Goal: Task Accomplishment & Management: Manage account settings

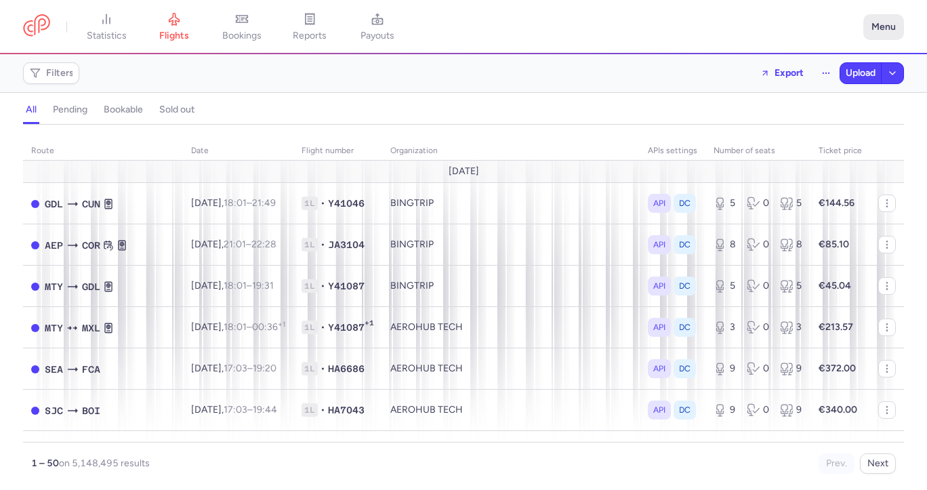
click at [880, 24] on button "Menu" at bounding box center [884, 27] width 41 height 26
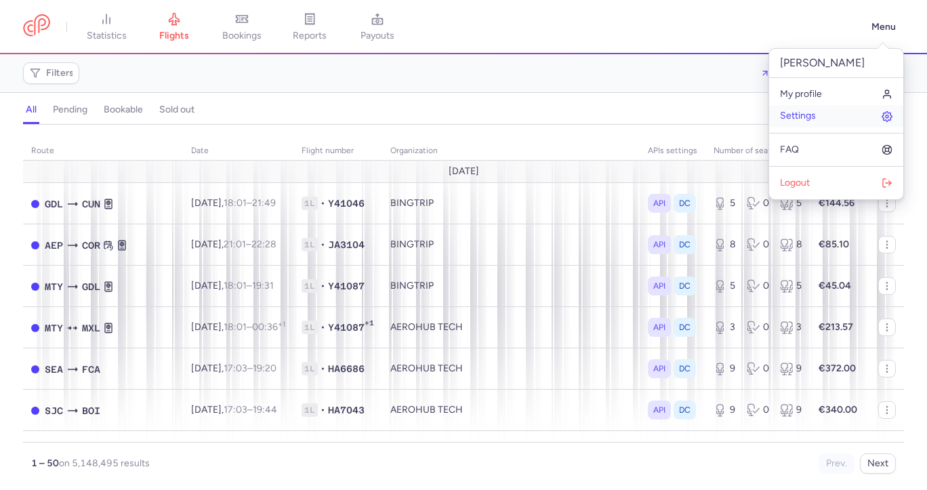
click at [821, 116] on link "Settings" at bounding box center [836, 116] width 134 height 22
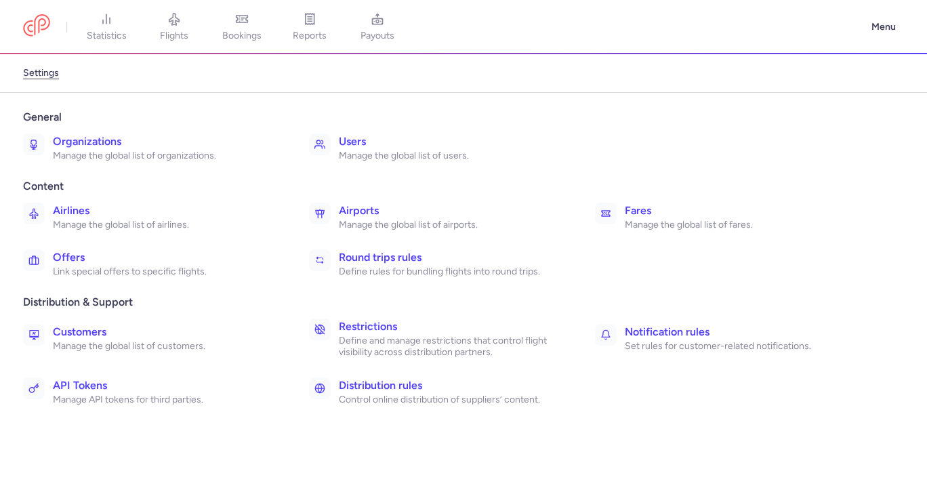
click at [381, 336] on p "Define and manage restrictions that control flight visibility across distributi…" at bounding box center [452, 347] width 226 height 24
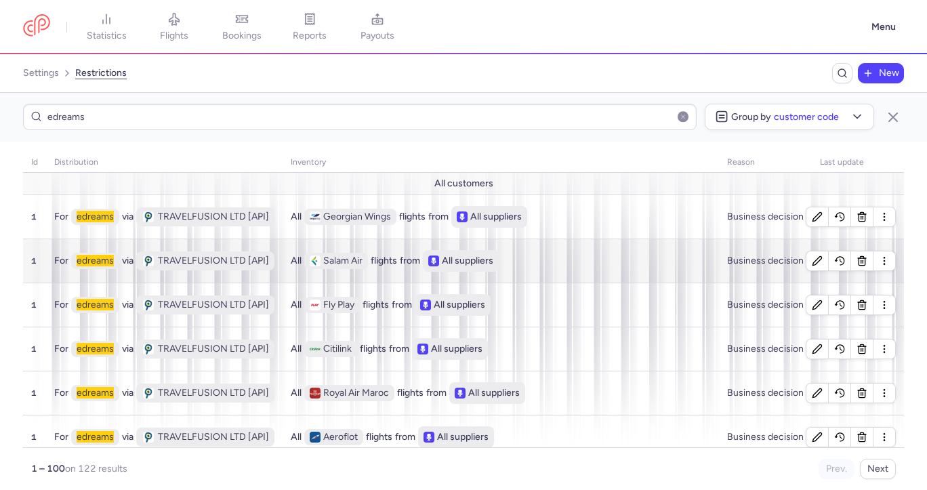
type input "edreams"
click at [554, 260] on div "All Salam Air flights from All suppliers" at bounding box center [501, 261] width 420 height 22
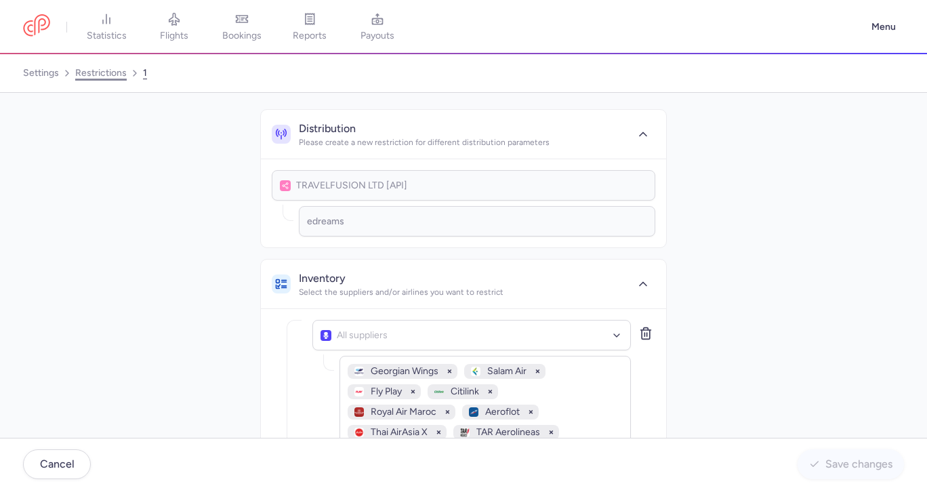
click at [111, 70] on link "restrictions" at bounding box center [101, 73] width 52 height 22
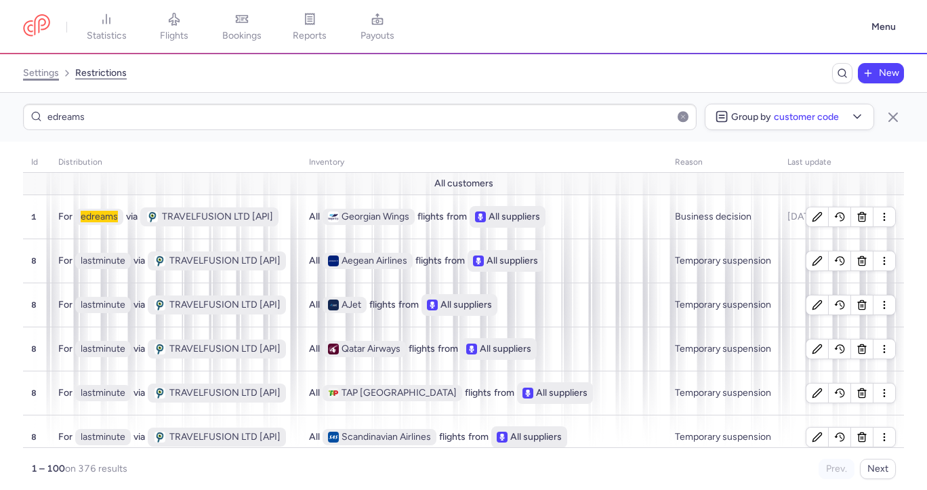
click at [43, 75] on link "settings" at bounding box center [41, 73] width 36 height 22
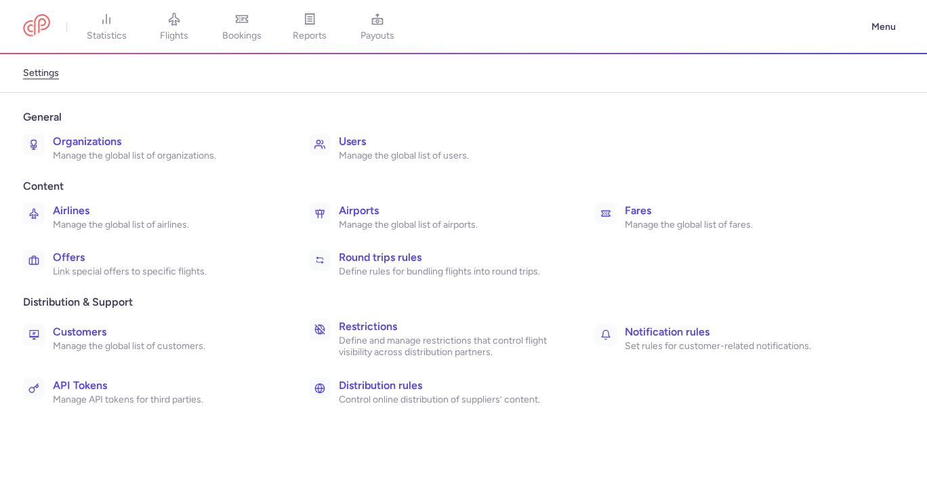
click at [399, 336] on p "Define and manage restrictions that control flight visibility across distributi…" at bounding box center [452, 347] width 226 height 24
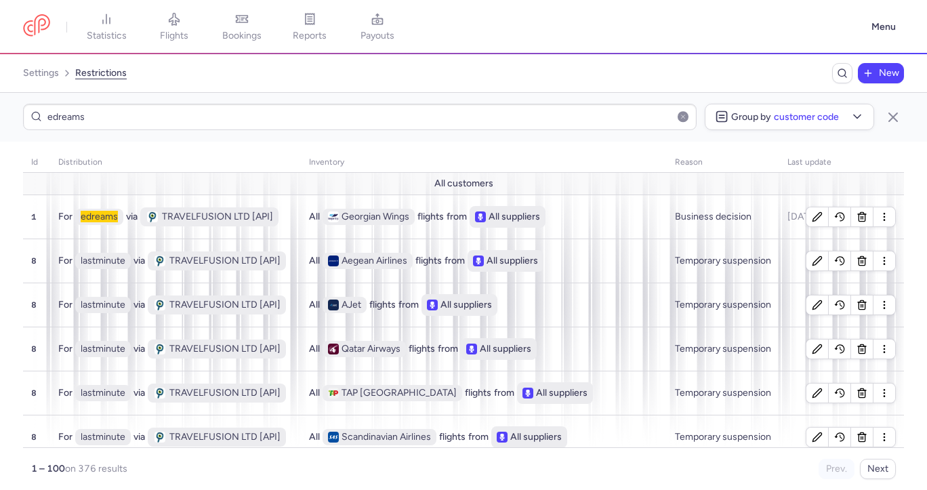
click at [870, 70] on icon "Breadcrumb" at bounding box center [868, 73] width 11 height 11
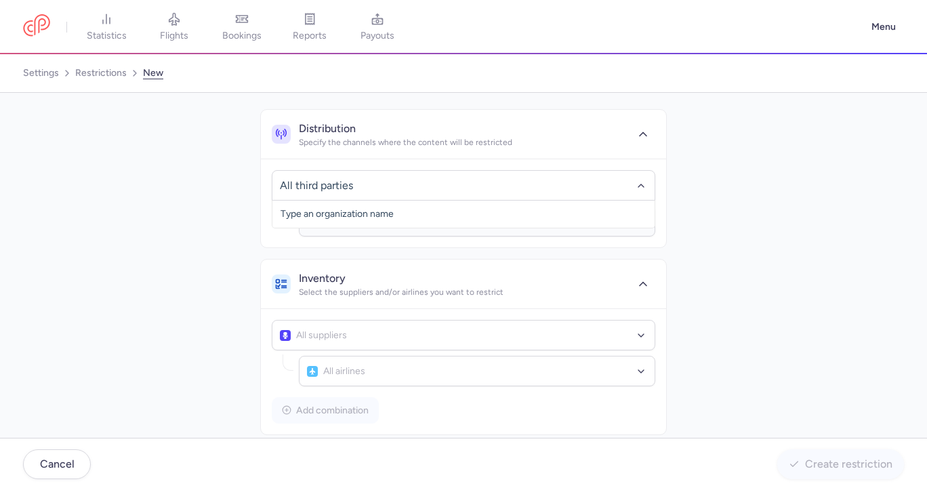
click at [731, 245] on div "Distribution Specify the channels where the content will be restricted No eleme…" at bounding box center [463, 370] width 881 height 523
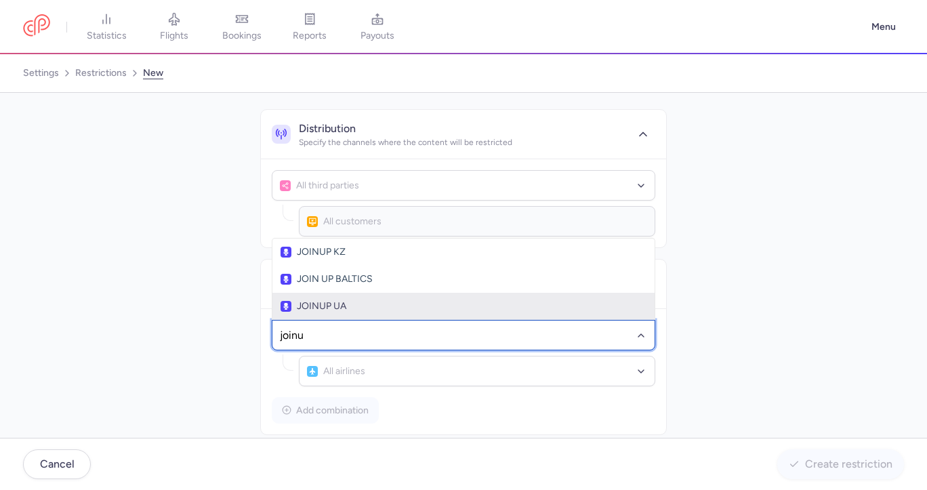
type input "joinup"
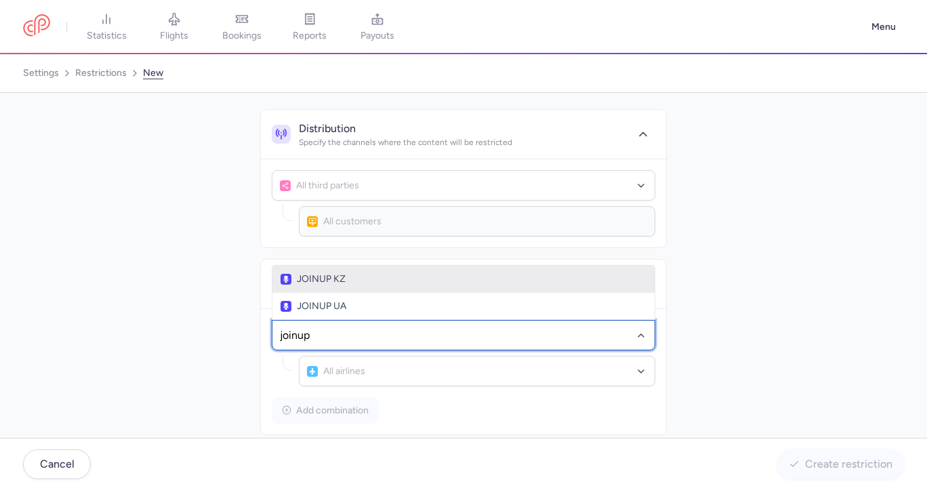
click at [427, 281] on span "JOINUP KZ" at bounding box center [464, 279] width 366 height 11
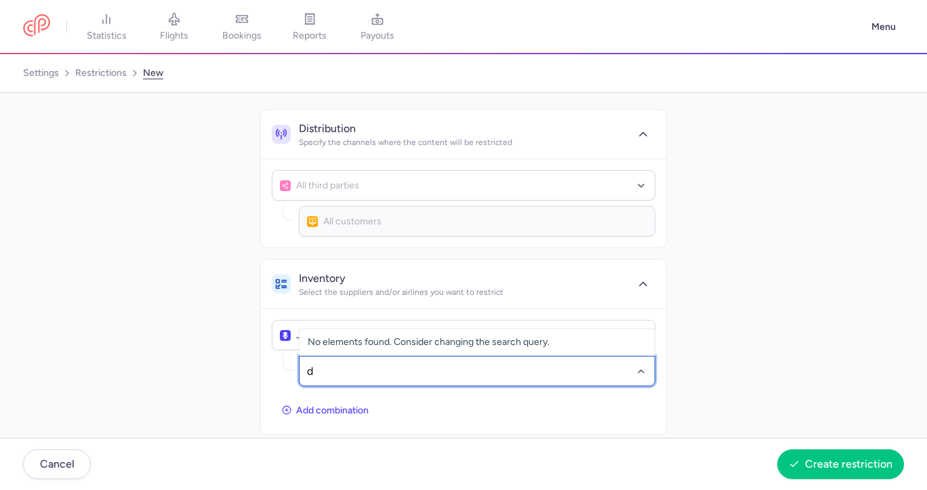
type input "dv"
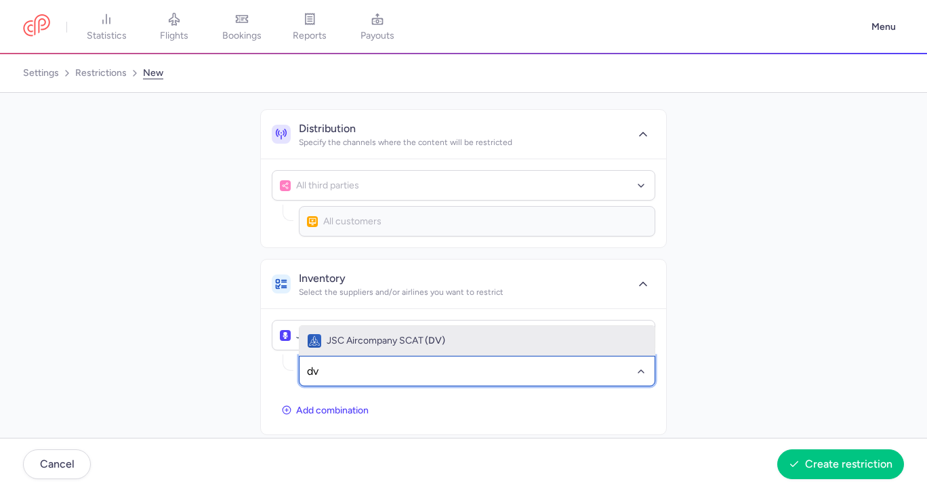
click at [413, 343] on span "JSC Aircompany SCAT" at bounding box center [375, 341] width 97 height 11
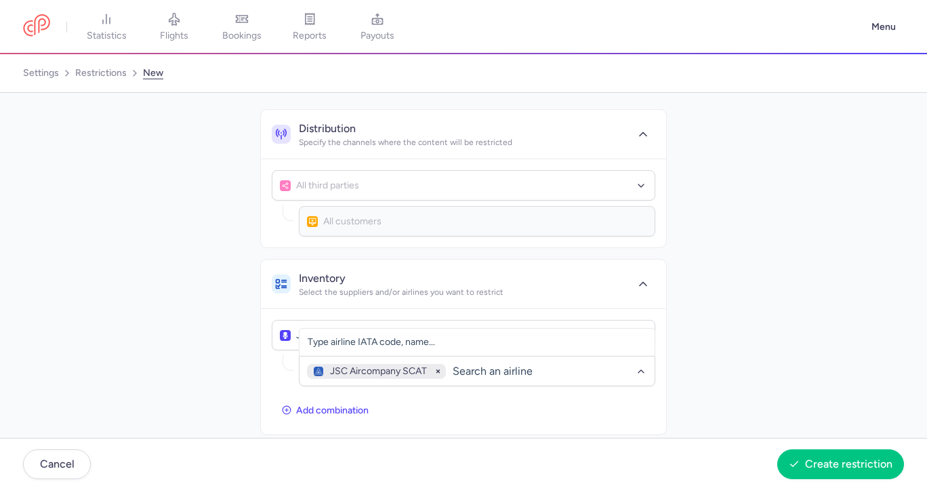
click at [732, 308] on div "Distribution Specify the channels where the content will be restricted All thir…" at bounding box center [463, 370] width 881 height 523
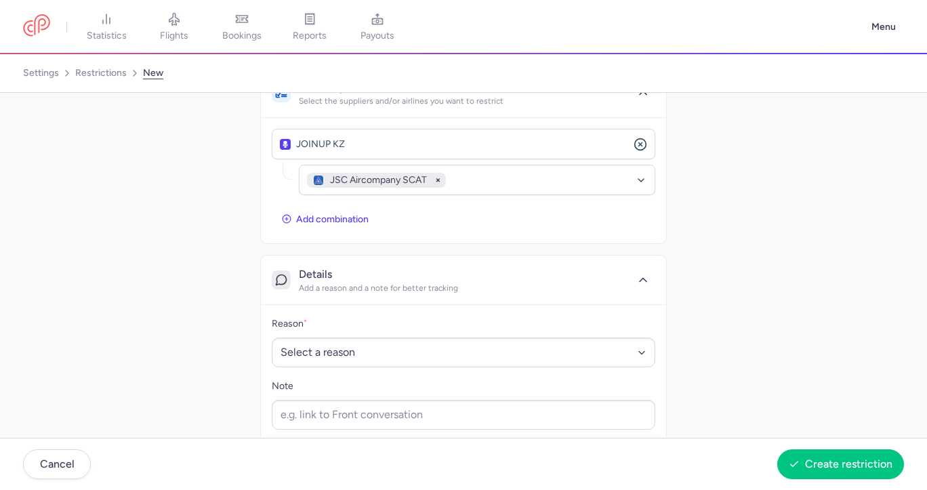
scroll to position [211, 0]
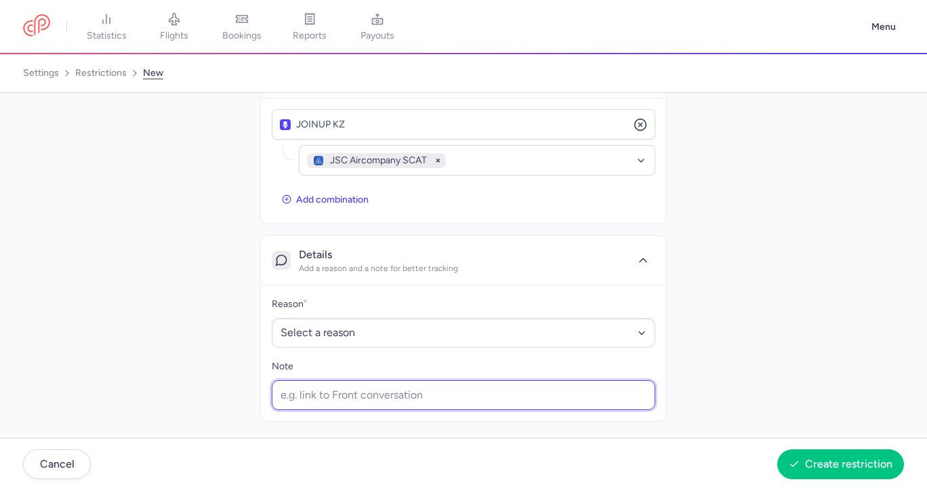
click at [453, 388] on input "Note" at bounding box center [464, 395] width 384 height 30
type input "50% error rate."
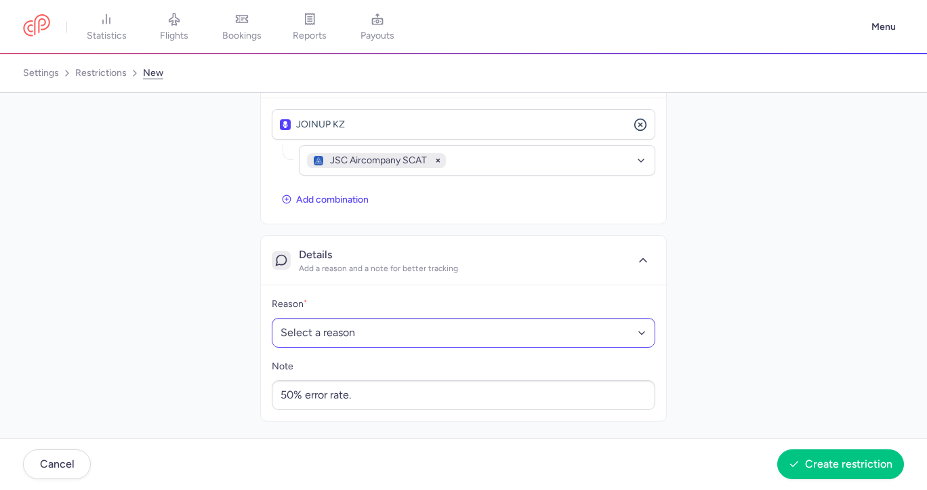
click at [418, 345] on div "Reason * Select a reason Business decision Technical issue Contractual obligati…" at bounding box center [464, 353] width 384 height 114
click at [418, 342] on select "Select a reason Business decision Technical issue Contractual obligation Regula…" at bounding box center [464, 333] width 384 height 30
select select "TEMPORARY_SUSPENSION"
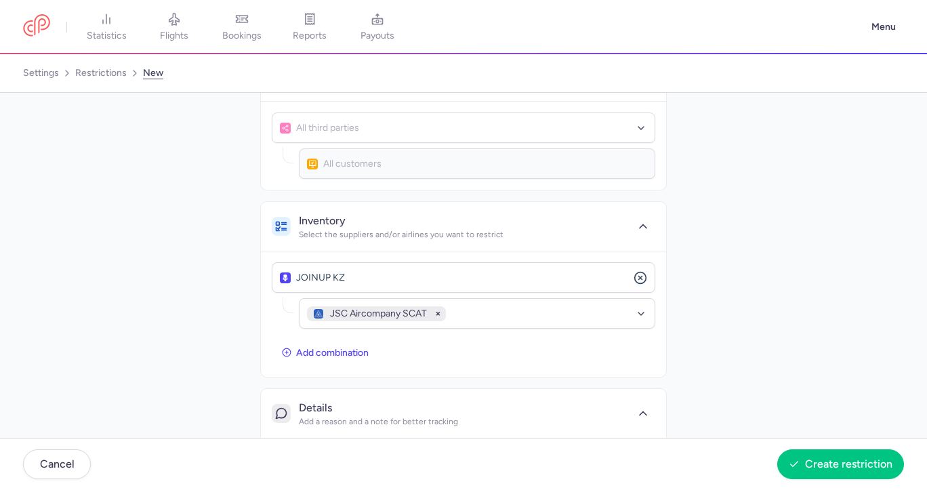
scroll to position [0, 0]
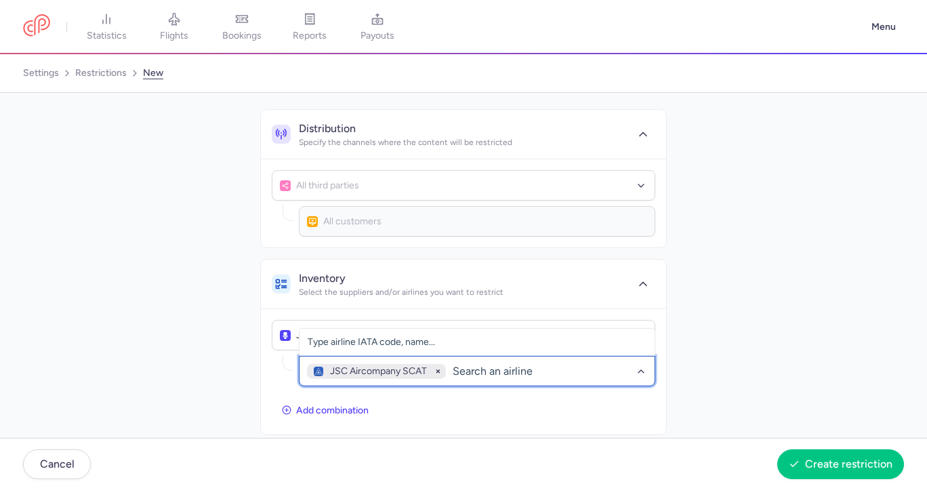
click at [636, 376] on div "JSC Aircompany SCAT" at bounding box center [477, 371] width 357 height 31
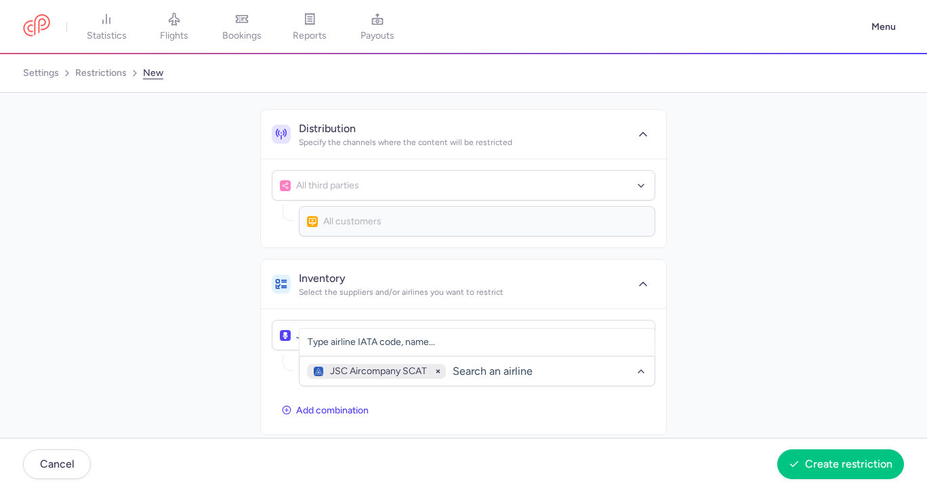
click at [714, 352] on div "Distribution Specify the channels where the content will be restricted All thir…" at bounding box center [463, 370] width 881 height 523
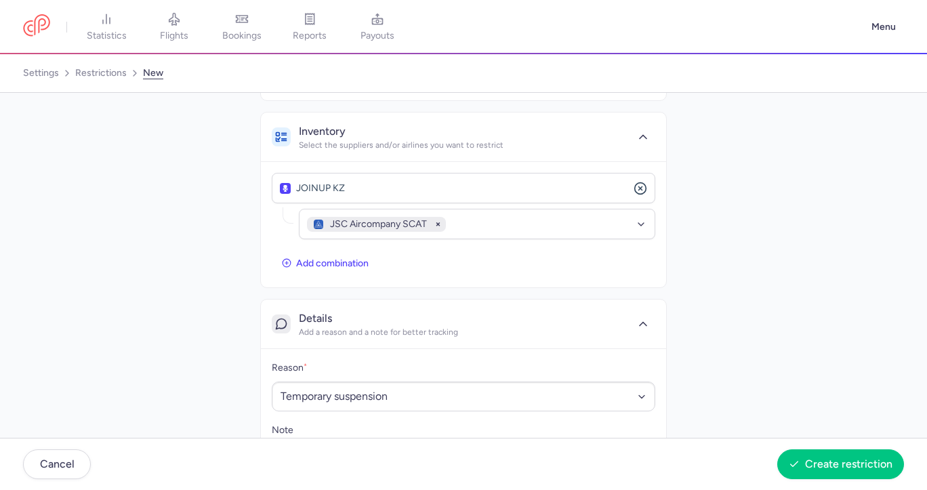
scroll to position [211, 0]
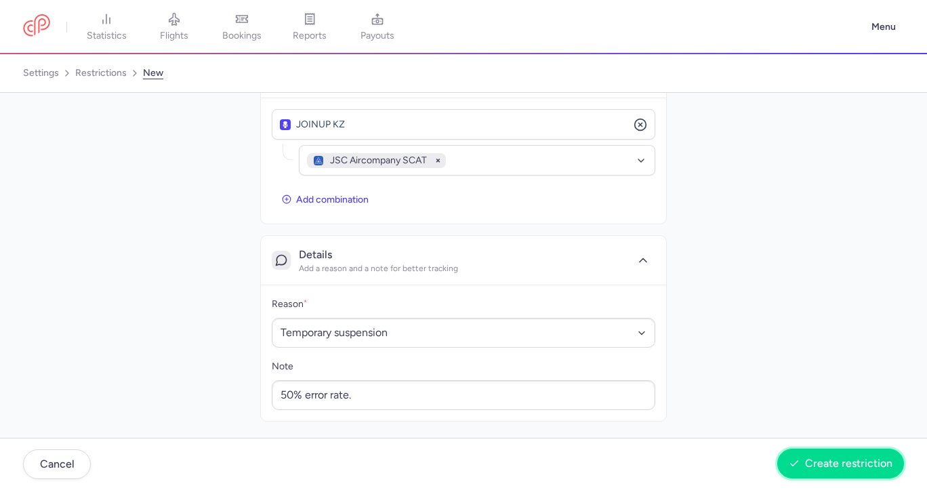
click at [801, 462] on span "Create restriction" at bounding box center [841, 464] width 104 height 12
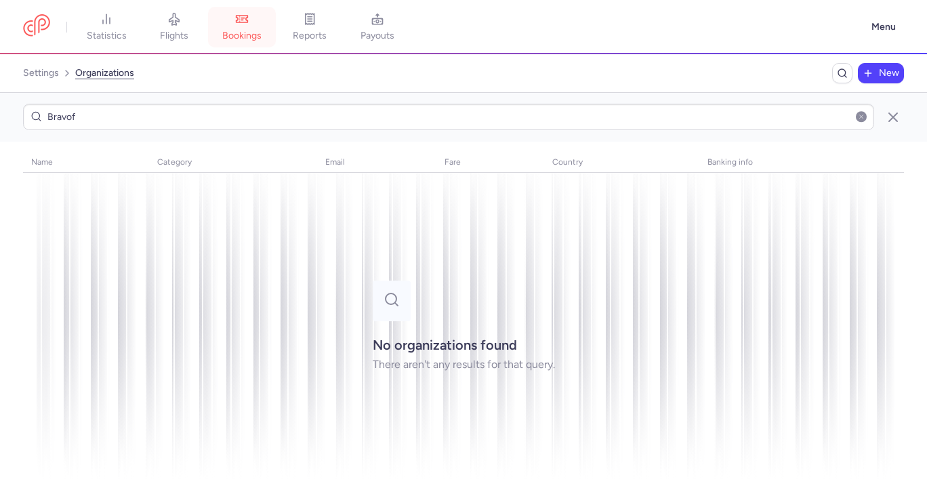
click at [237, 22] on link "bookings" at bounding box center [242, 27] width 68 height 30
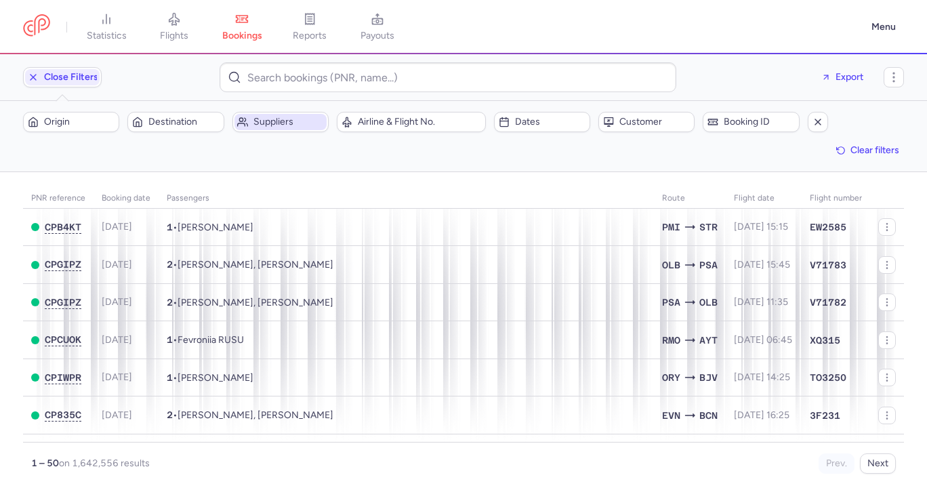
click at [271, 114] on span "Suppliers" at bounding box center [281, 122] width 92 height 16
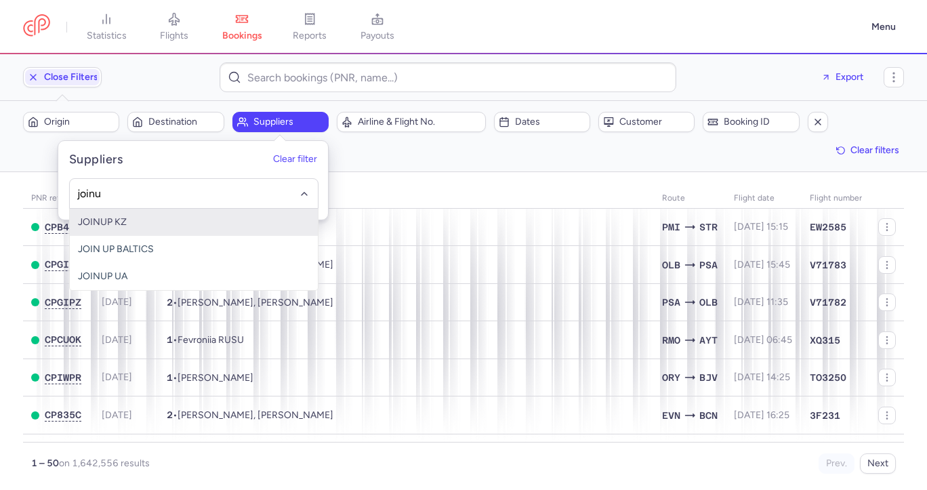
type input "joinup"
click at [260, 222] on span "JOINUP KZ" at bounding box center [194, 222] width 248 height 27
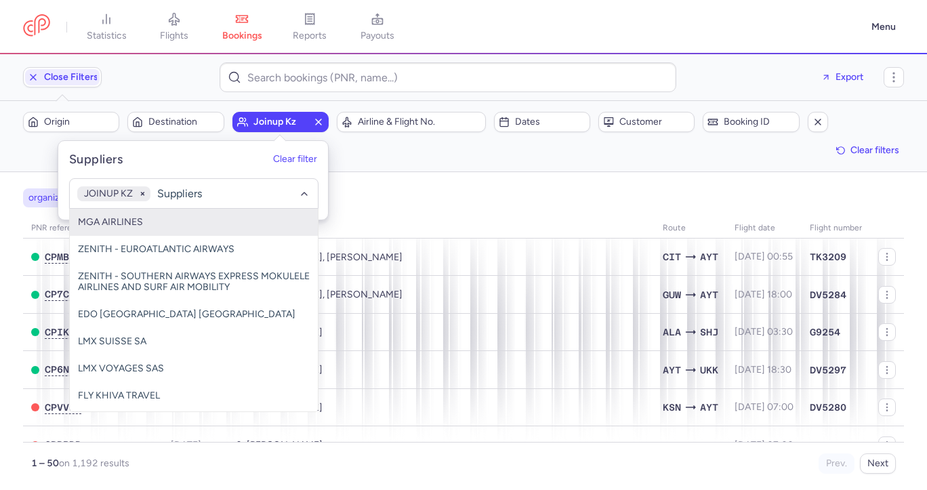
click at [451, 212] on section "organizations names: JOINUP KZ PNR reference Booking date Passengers Route flig…" at bounding box center [463, 330] width 881 height 285
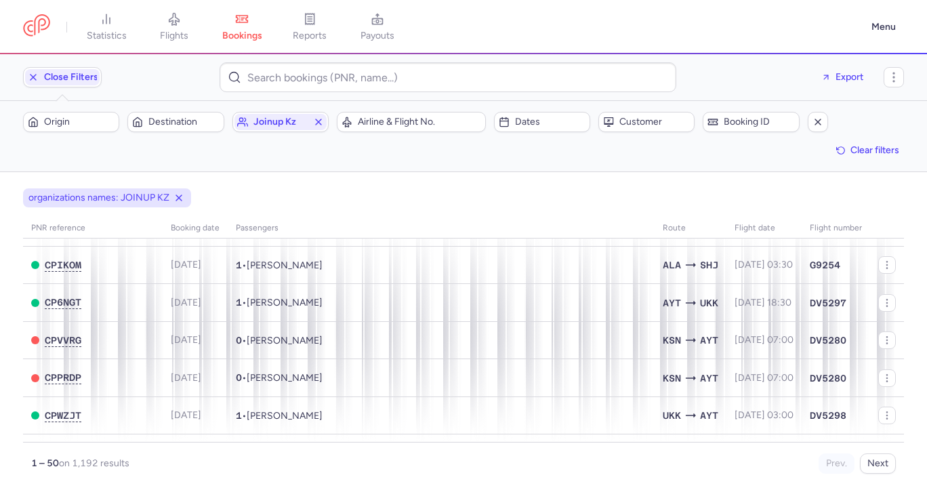
scroll to position [72, 0]
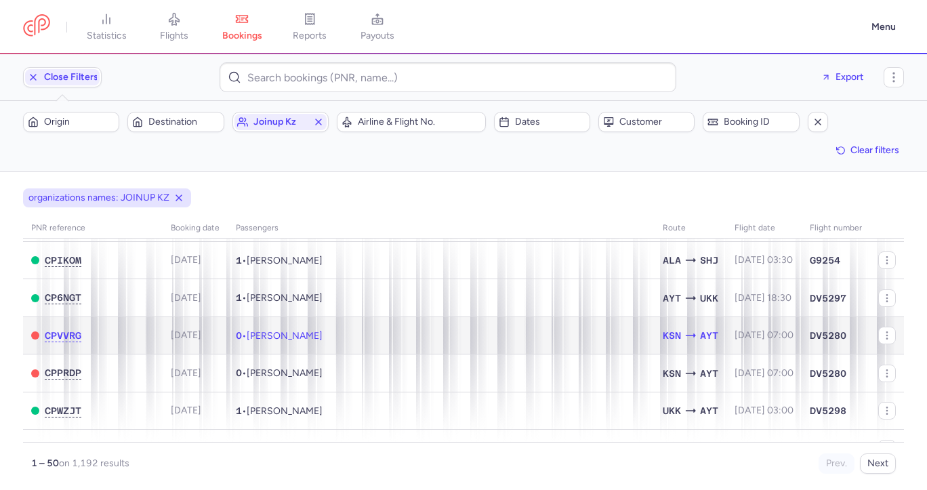
click at [453, 337] on td "0 • Anastassiya RUBANOVA" at bounding box center [441, 336] width 427 height 38
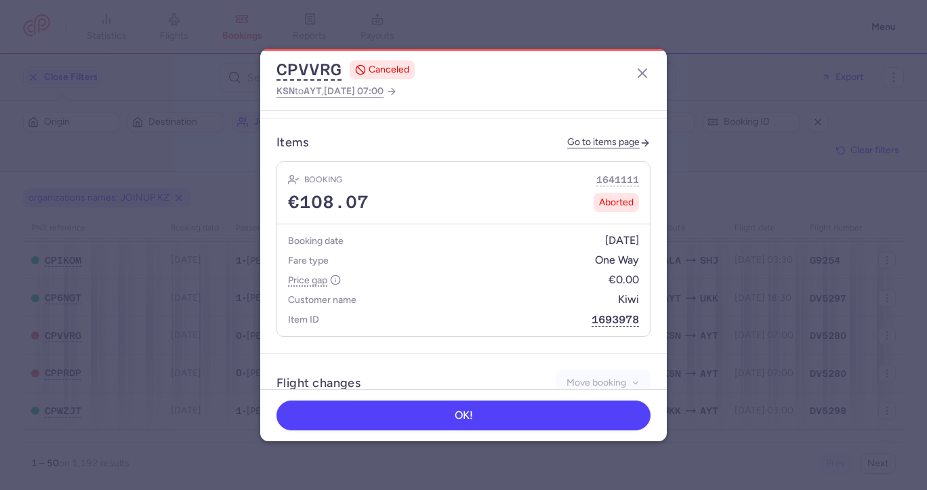
scroll to position [573, 0]
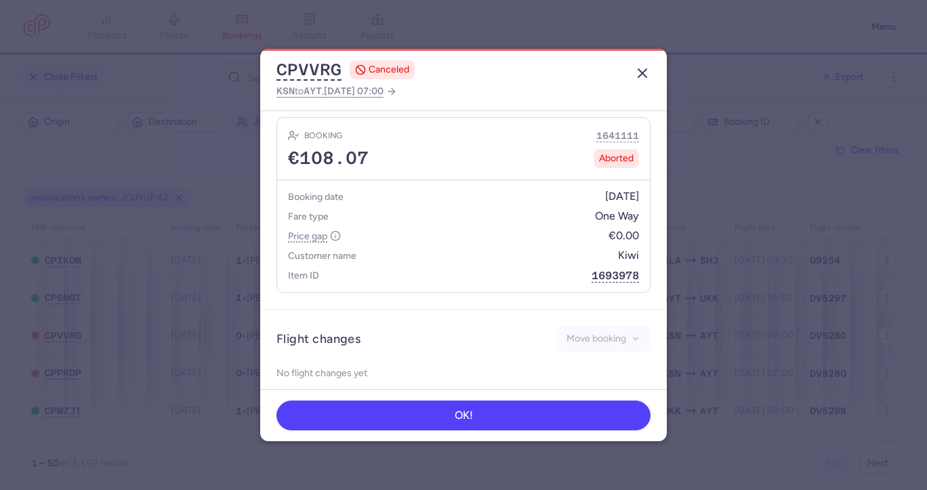
click at [642, 71] on icon "button" at bounding box center [642, 73] width 16 height 16
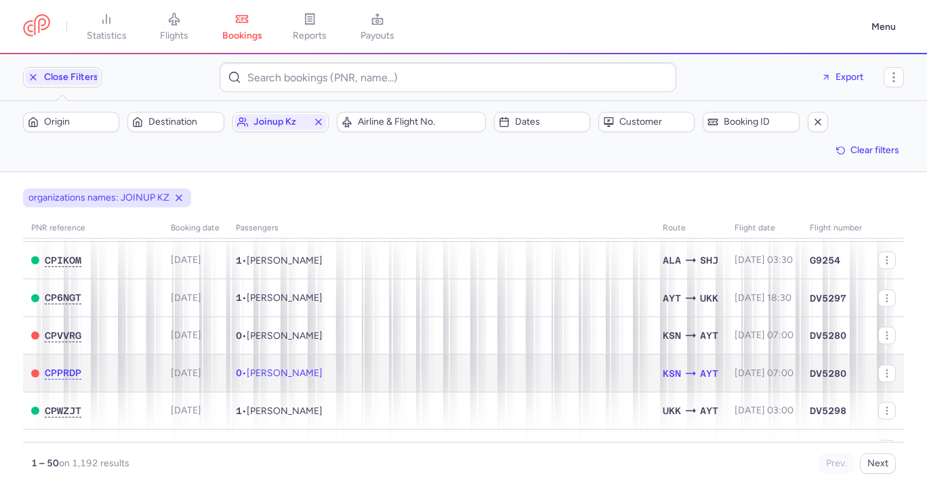
click at [426, 361] on td "0 • Anastassiya RUBANOVA" at bounding box center [441, 374] width 427 height 38
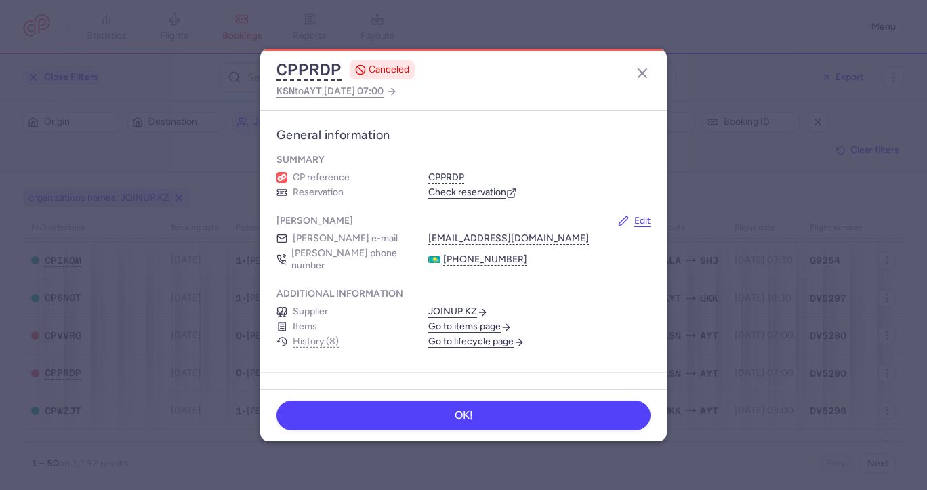
scroll to position [289, 0]
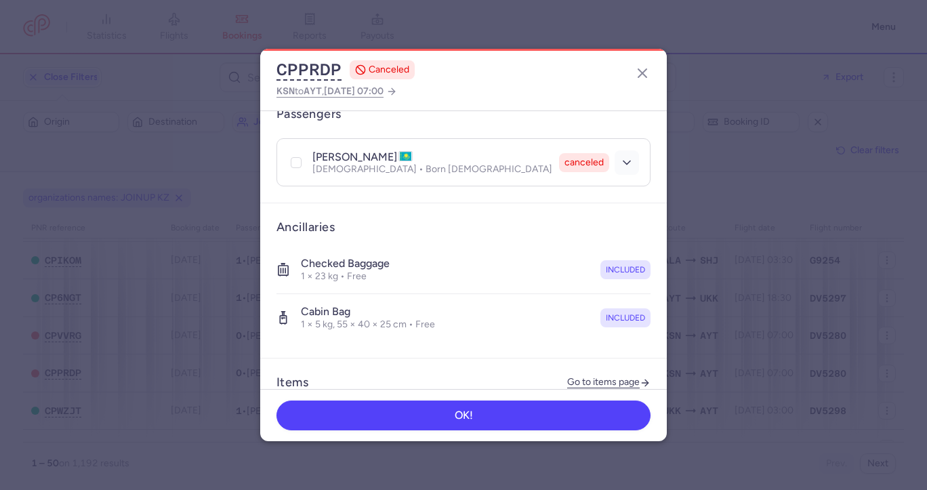
click at [628, 156] on icon "button" at bounding box center [627, 163] width 14 height 14
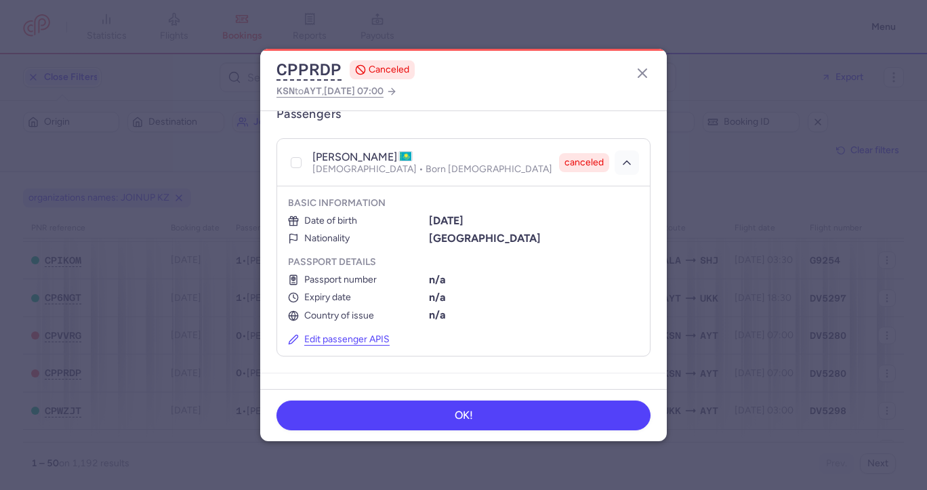
click at [628, 156] on icon "button" at bounding box center [627, 163] width 14 height 14
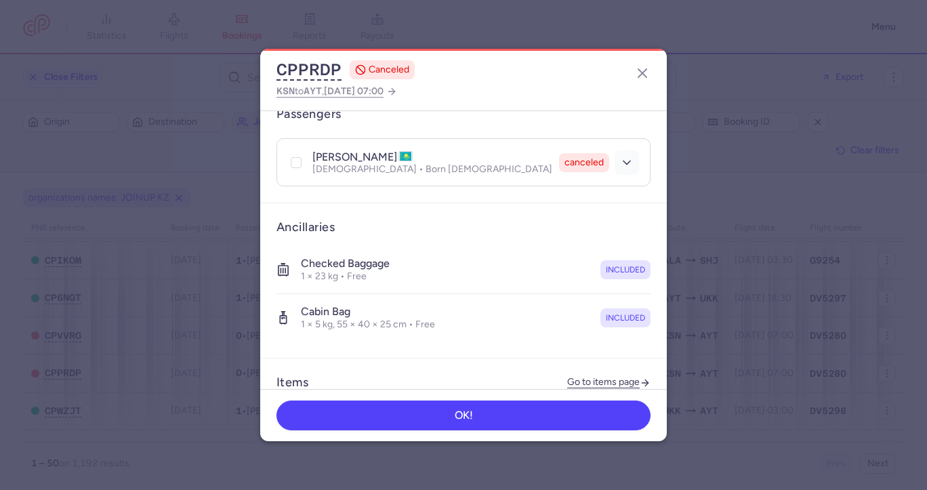
click at [628, 156] on icon "button" at bounding box center [627, 163] width 14 height 14
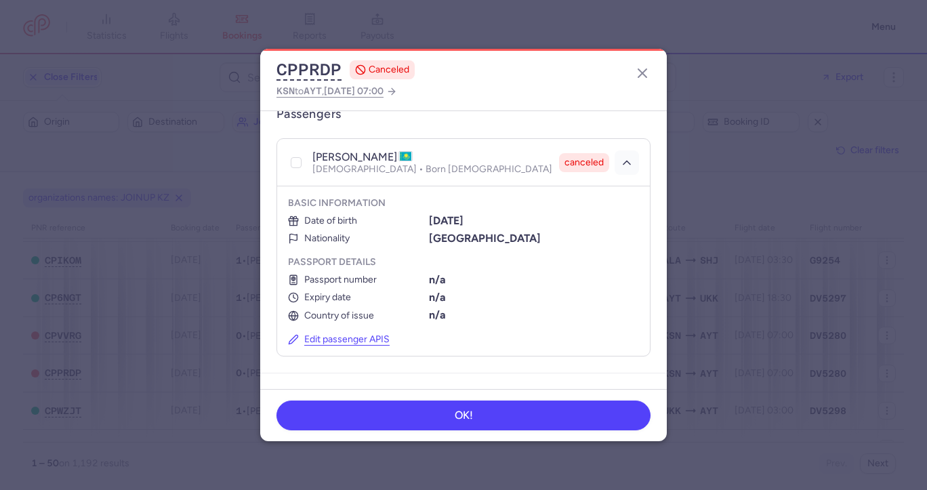
click at [628, 156] on icon "button" at bounding box center [627, 163] width 14 height 14
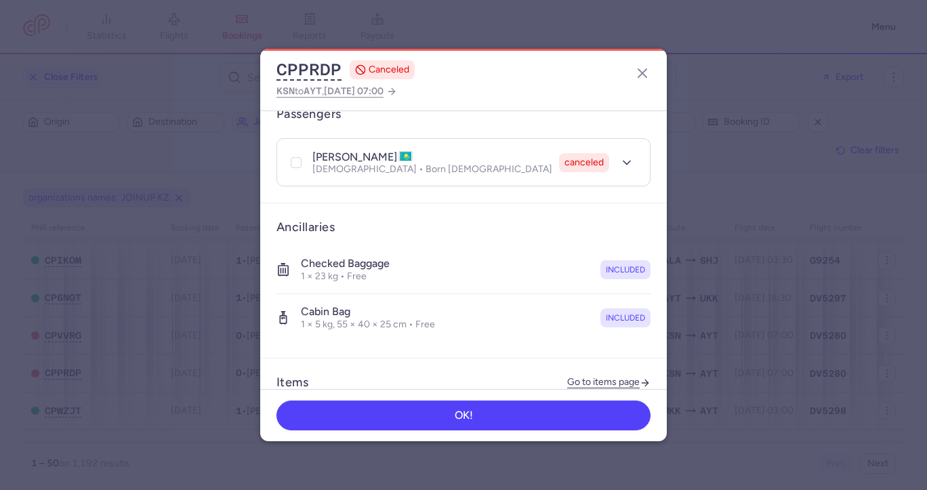
scroll to position [573, 0]
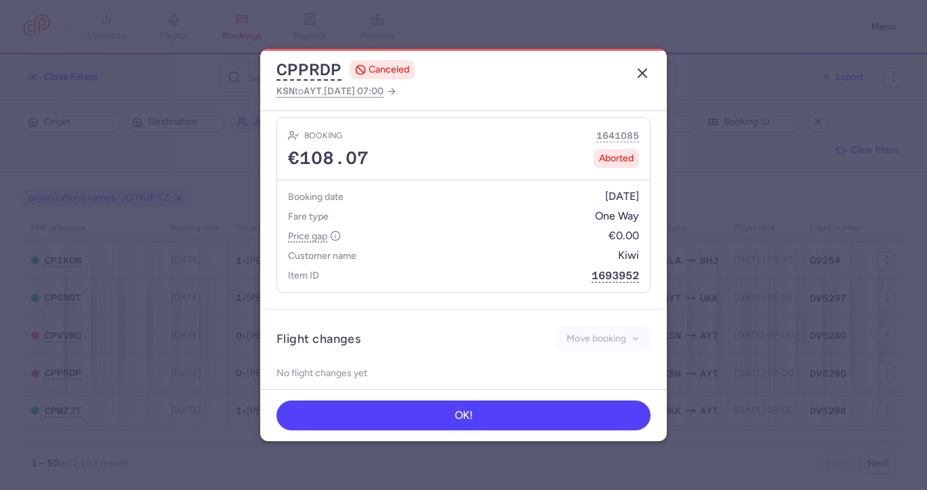
click at [643, 71] on line "button" at bounding box center [643, 73] width 8 height 8
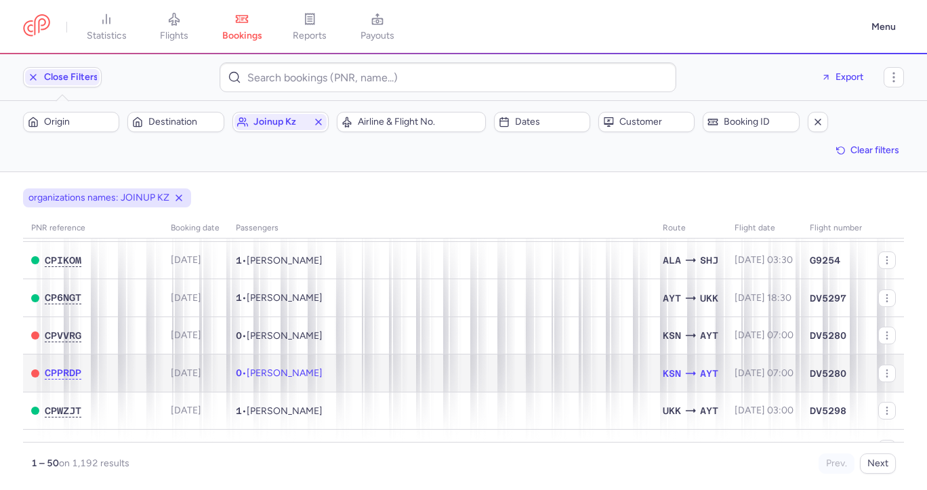
click at [403, 375] on td "0 • Anastassiya RUBANOVA" at bounding box center [441, 374] width 427 height 38
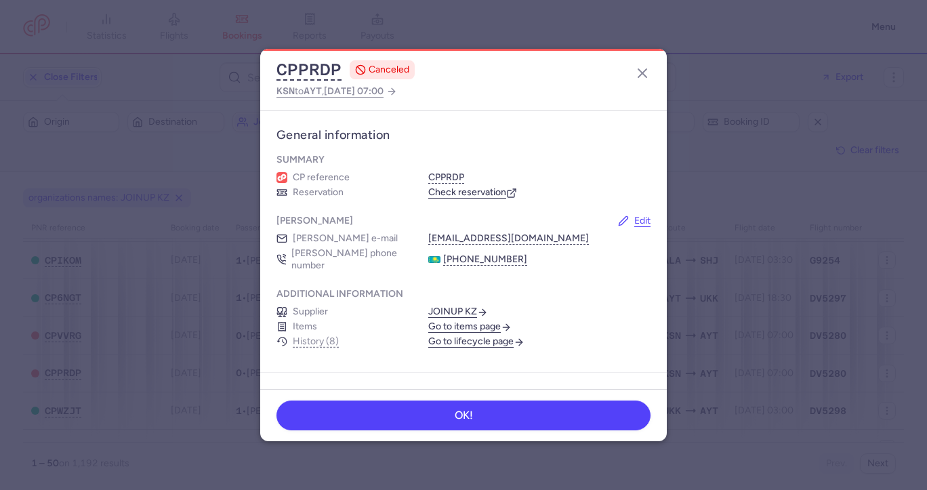
click at [471, 336] on link "Go to lifecycle page" at bounding box center [476, 342] width 96 height 12
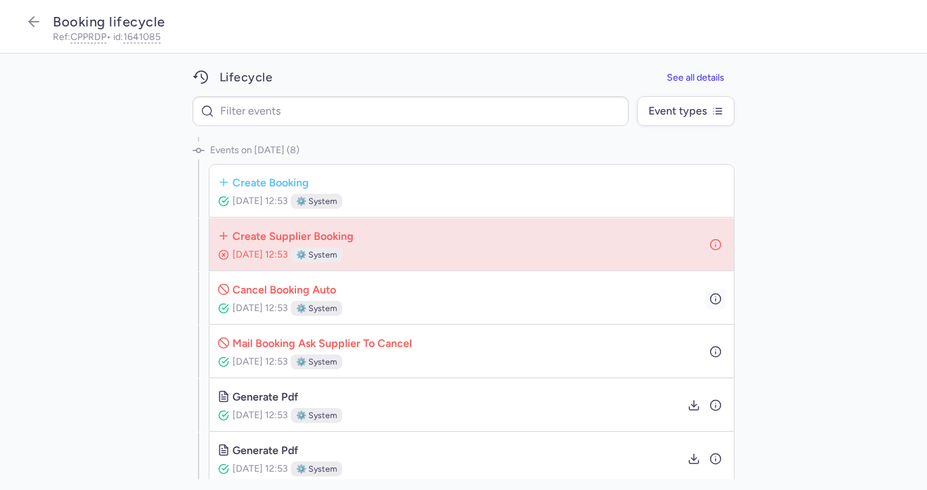
click at [721, 297] on circle "button" at bounding box center [716, 299] width 10 height 10
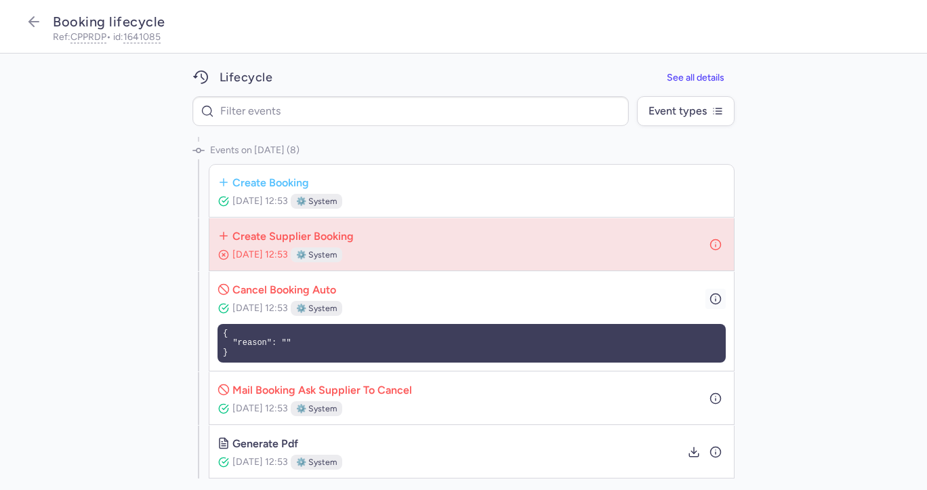
click at [721, 297] on circle "button" at bounding box center [716, 299] width 10 height 10
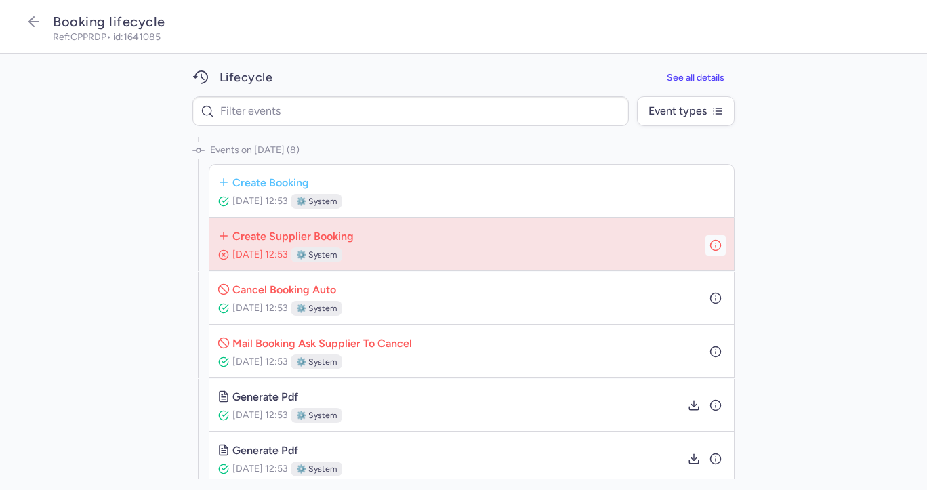
click at [719, 241] on circle "button" at bounding box center [716, 245] width 10 height 10
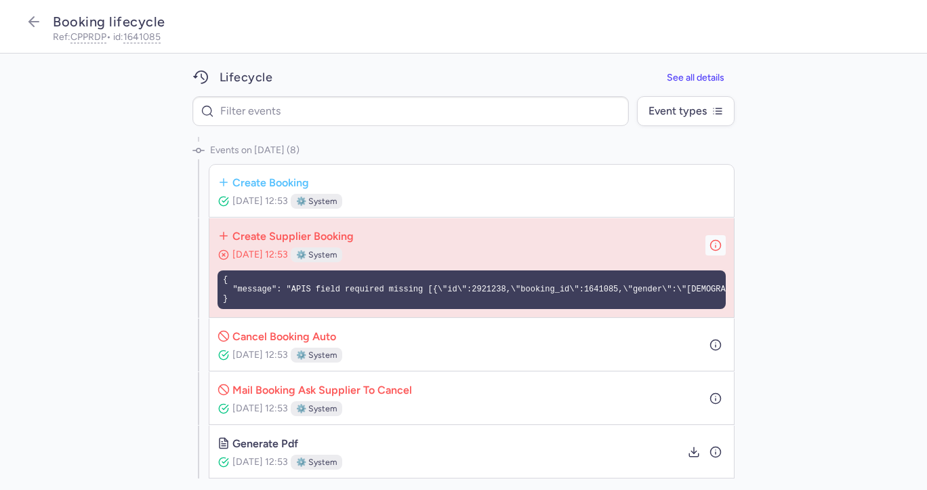
click at [719, 241] on circle "button" at bounding box center [716, 245] width 10 height 10
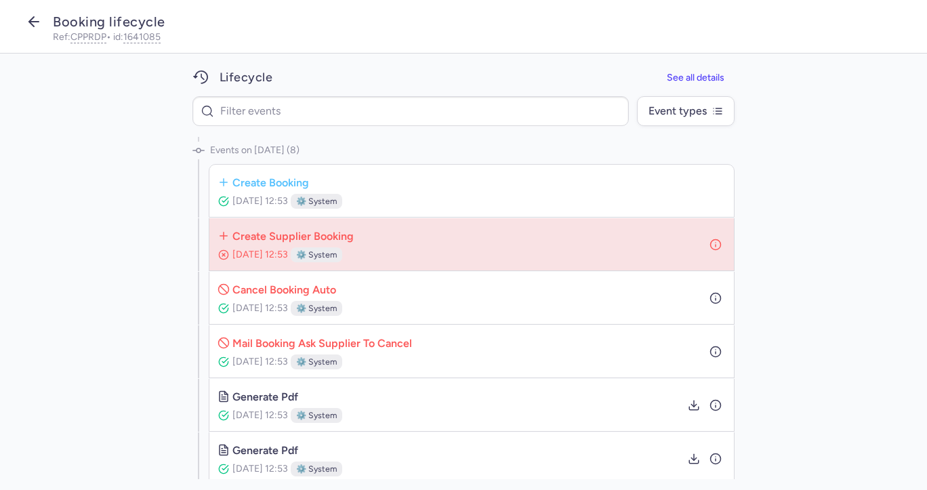
click at [27, 22] on icon "button" at bounding box center [34, 22] width 16 height 16
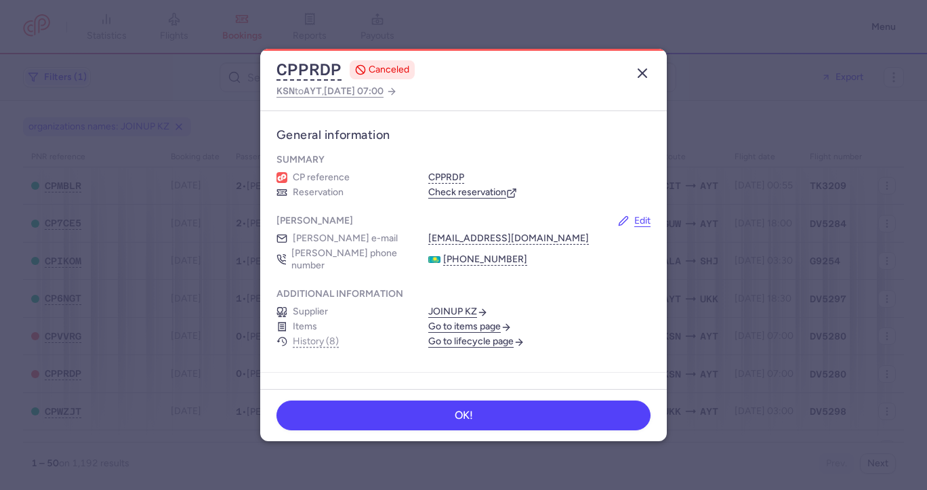
click at [641, 70] on line "button" at bounding box center [643, 73] width 8 height 8
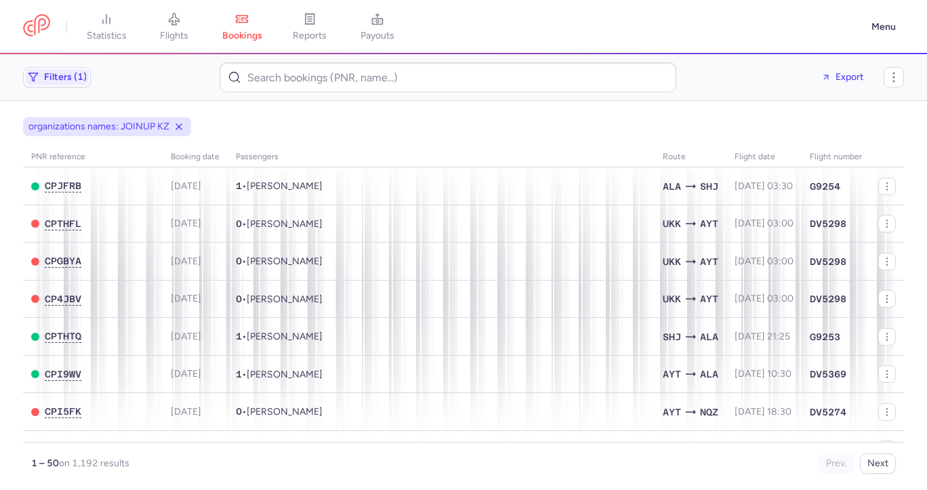
scroll to position [264, 0]
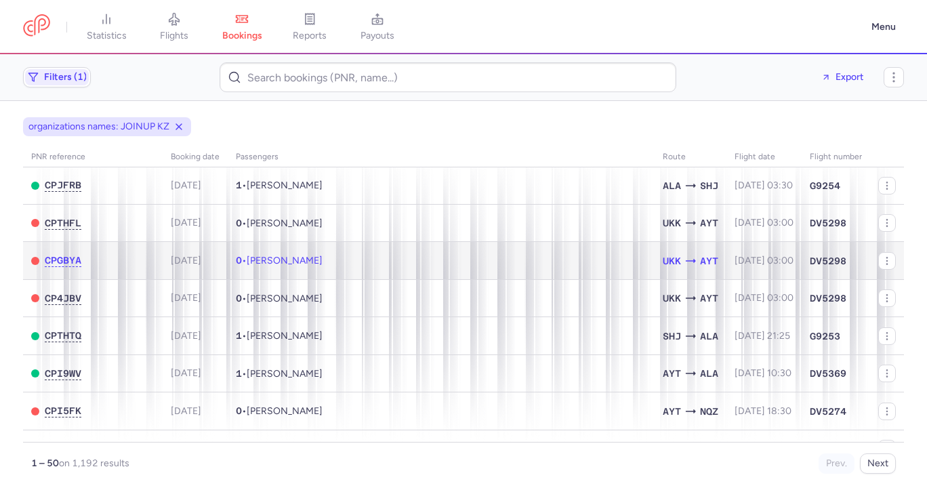
click at [501, 270] on td "0 • Thomas NORDVIK" at bounding box center [441, 261] width 427 height 38
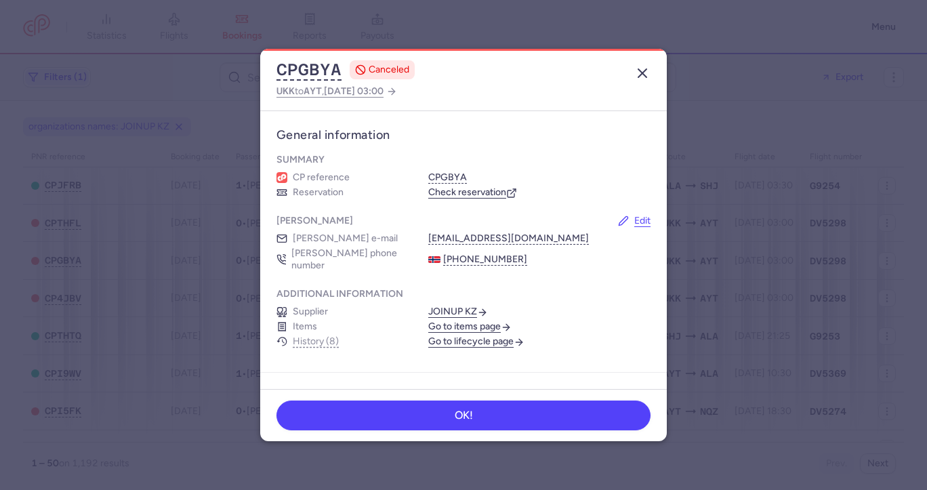
click at [641, 75] on line "button" at bounding box center [643, 73] width 8 height 8
